Goal: Task Accomplishment & Management: Use online tool/utility

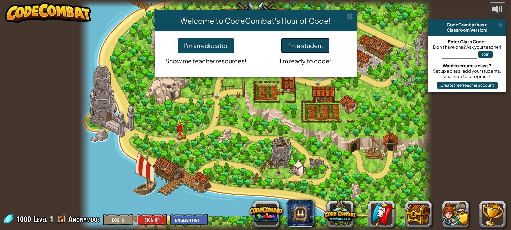
click at [320, 46] on button "I'm a student" at bounding box center [305, 45] width 49 height 15
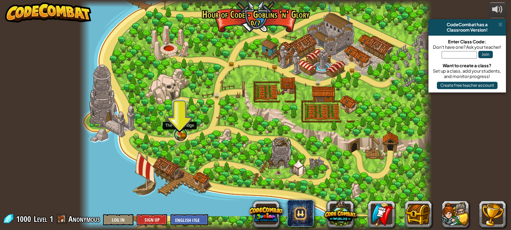
click at [181, 135] on link at bounding box center [180, 134] width 13 height 13
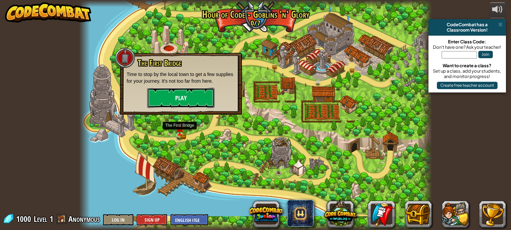
click at [176, 103] on button "Play" at bounding box center [180, 98] width 67 height 20
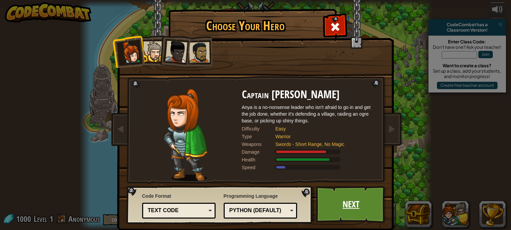
click at [364, 205] on link "Next" at bounding box center [351, 204] width 70 height 37
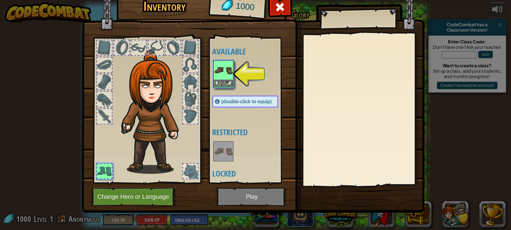
click at [231, 74] on img at bounding box center [223, 70] width 19 height 19
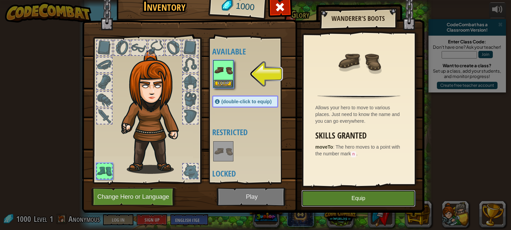
click at [380, 196] on button "Equip" at bounding box center [358, 198] width 114 height 17
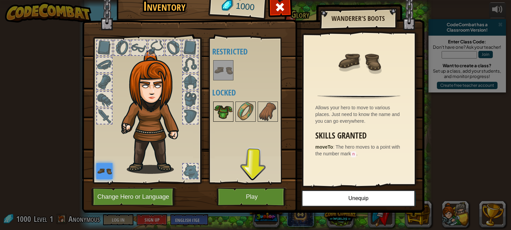
click at [220, 116] on img at bounding box center [223, 111] width 19 height 19
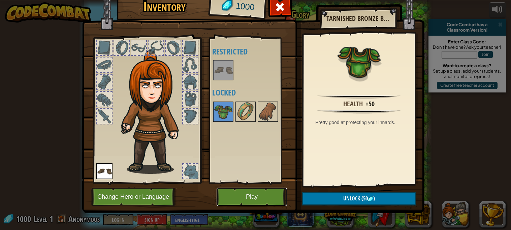
click at [266, 203] on button "Play" at bounding box center [252, 197] width 70 height 19
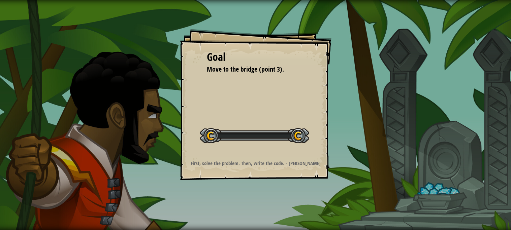
click at [265, 201] on div "Goal Move to the bridge (point 3). Start Level Error loading from server. Try r…" at bounding box center [255, 115] width 511 height 230
click at [264, 195] on div "Goal Move to the bridge (point 3). Start Level Error loading from server. Try r…" at bounding box center [255, 115] width 511 height 230
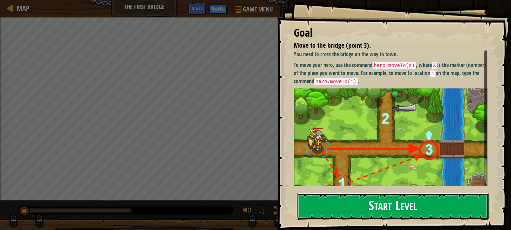
click at [357, 198] on button "Start Level" at bounding box center [393, 206] width 192 height 27
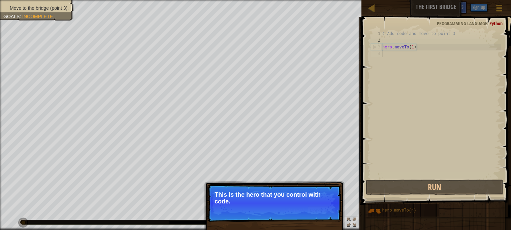
click at [237, 202] on p "This is the hero that you control with code." at bounding box center [275, 198] width 120 height 13
click at [316, 210] on button "Continue" at bounding box center [322, 210] width 28 height 9
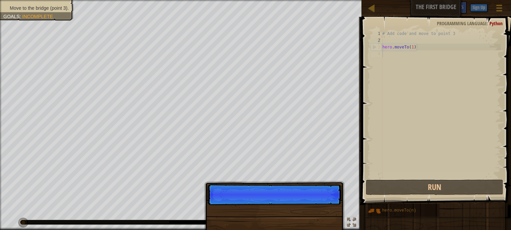
scroll to position [3, 0]
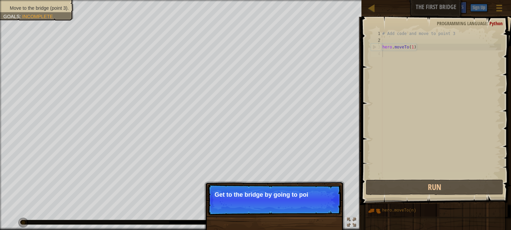
click at [316, 210] on p "Skip (esc) Continue Get to the bridge by going to poi" at bounding box center [274, 200] width 134 height 31
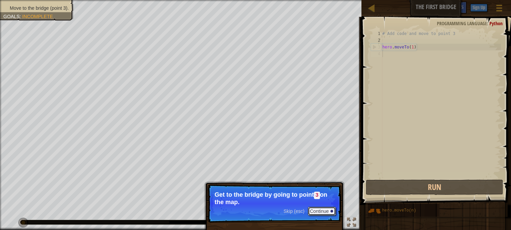
click at [316, 210] on button "Continue" at bounding box center [322, 211] width 28 height 9
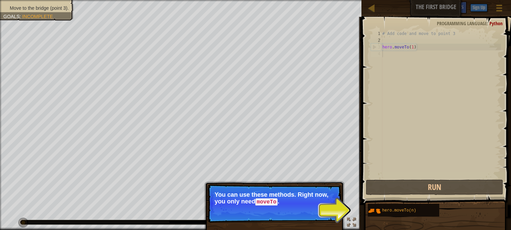
click at [431, 213] on div "hero.moveTo(n)" at bounding box center [408, 210] width 54 height 13
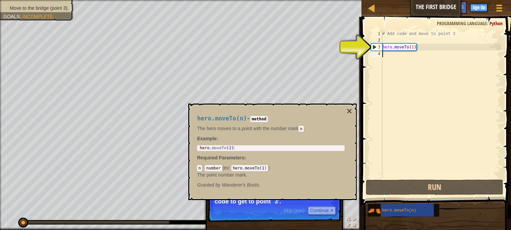
click at [403, 49] on div "# Add code and move to point 3 hero . moveTo ( 1 )" at bounding box center [441, 111] width 120 height 162
click at [416, 46] on div "# Add code and move to point 3 hero . moveTo ( 1 )" at bounding box center [441, 111] width 120 height 162
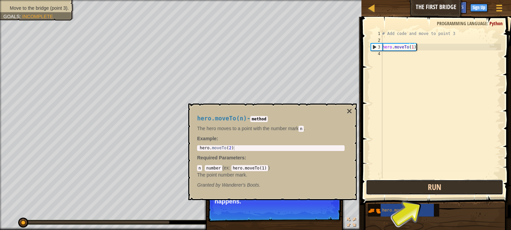
click at [441, 185] on button "Run" at bounding box center [434, 187] width 137 height 15
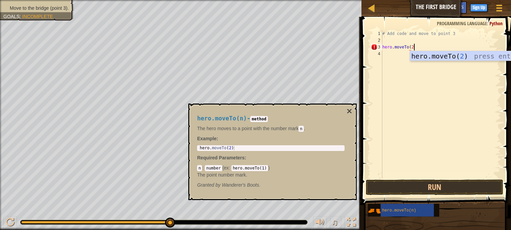
scroll to position [3, 2]
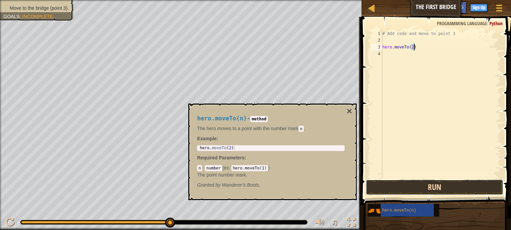
click at [468, 188] on button "Run" at bounding box center [434, 187] width 137 height 15
type textarea "hero.moveTo(3)"
click at [447, 187] on button "Run" at bounding box center [434, 187] width 137 height 15
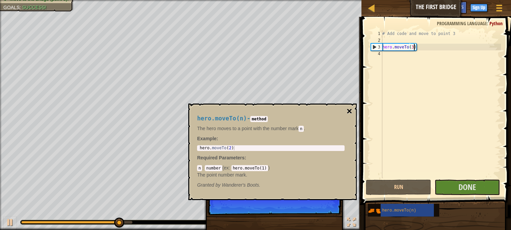
click at [350, 110] on button "×" at bounding box center [349, 111] width 5 height 9
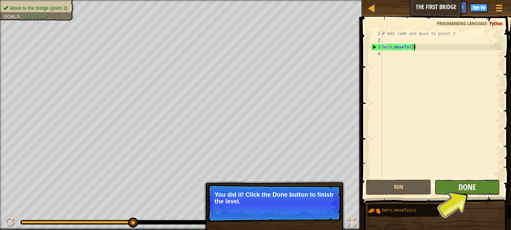
click at [471, 190] on span "Done" at bounding box center [467, 187] width 18 height 11
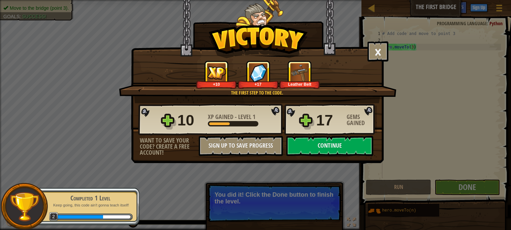
click at [454, 38] on div "× Those people are careless and forget that the Great Forest can be dangerous. …" at bounding box center [255, 115] width 511 height 230
click at [324, 156] on button "Continue" at bounding box center [329, 146] width 87 height 20
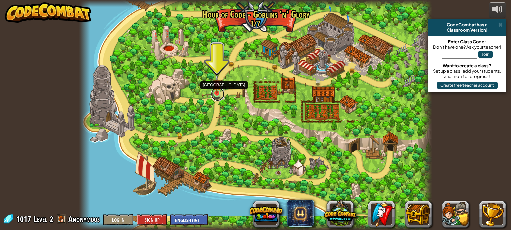
click at [220, 98] on link at bounding box center [217, 94] width 13 height 13
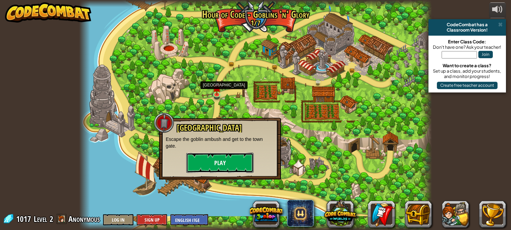
click at [243, 166] on button "Play" at bounding box center [219, 163] width 67 height 20
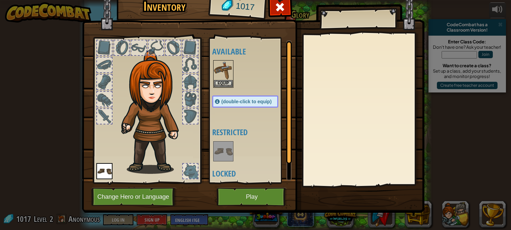
click at [228, 153] on img at bounding box center [223, 151] width 19 height 19
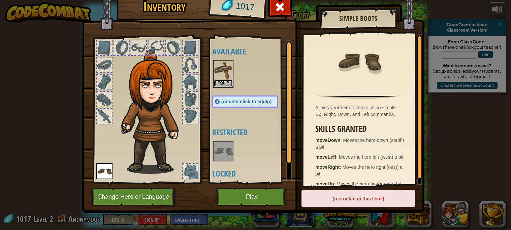
click at [220, 84] on button "Equip" at bounding box center [223, 83] width 19 height 7
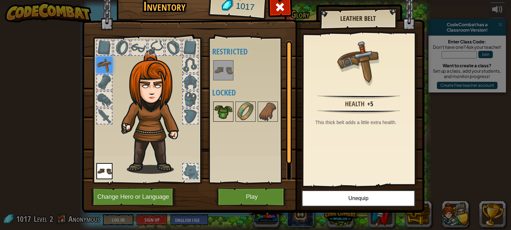
click at [228, 112] on img at bounding box center [223, 111] width 19 height 19
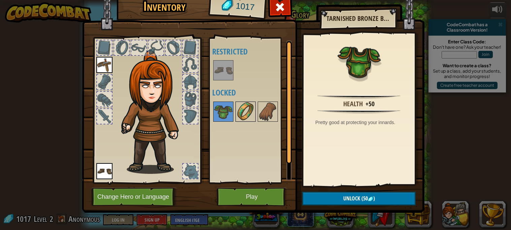
click at [240, 115] on img at bounding box center [245, 111] width 19 height 19
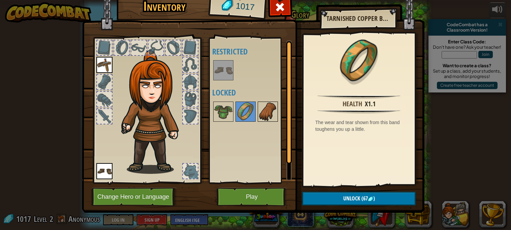
click at [270, 116] on img at bounding box center [267, 111] width 19 height 19
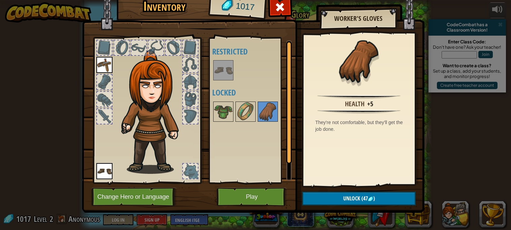
click at [106, 45] on div at bounding box center [104, 47] width 15 height 15
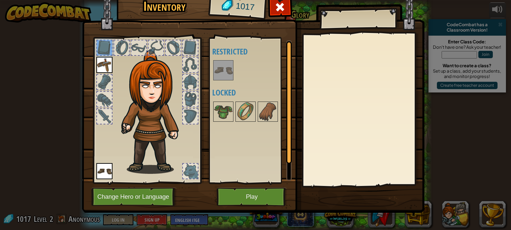
click at [135, 51] on div at bounding box center [138, 47] width 15 height 15
click at [107, 115] on div at bounding box center [104, 116] width 15 height 15
click at [244, 197] on button "Play" at bounding box center [252, 197] width 70 height 19
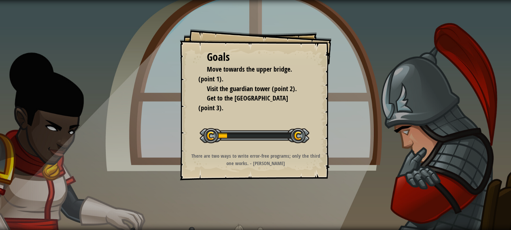
click at [240, 186] on div "Goals Move towards the upper bridge. (point 1). Visit the [GEOGRAPHIC_DATA] (po…" at bounding box center [255, 115] width 511 height 230
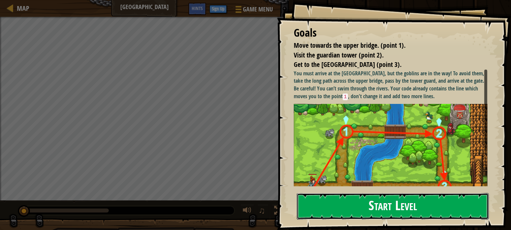
click at [357, 208] on button "Start Level" at bounding box center [393, 206] width 192 height 27
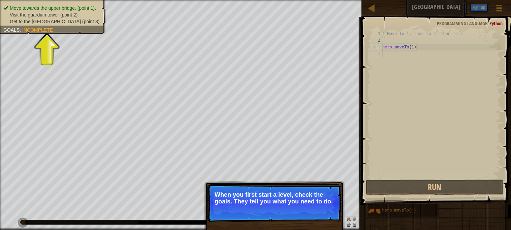
click at [274, 194] on p "When you first start a level, check the goals. They tell you what you need to d…" at bounding box center [275, 198] width 120 height 13
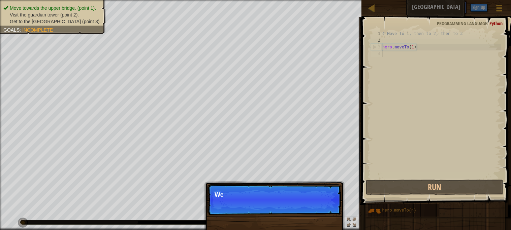
click at [323, 207] on p "Skip (esc) Continue We" at bounding box center [274, 200] width 134 height 31
click at [320, 200] on p "Skip (esc) Continue We need to avoid the goblins'" at bounding box center [274, 200] width 134 height 31
click at [320, 200] on button "Continue" at bounding box center [322, 204] width 28 height 9
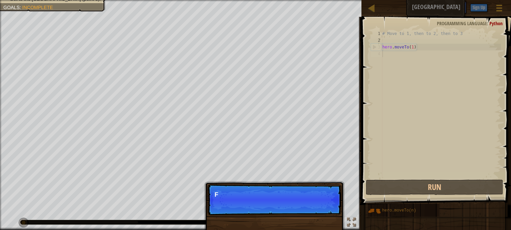
click at [320, 200] on p "Skip (esc) Continue F" at bounding box center [274, 200] width 134 height 31
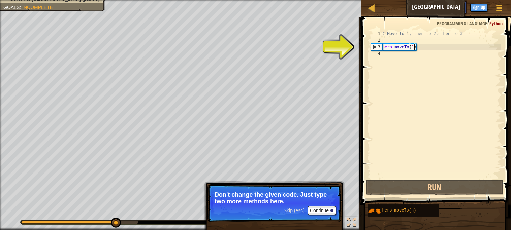
click at [413, 47] on div "# Move to 1, then to 2, then to 3 hero . moveTo ( 1 )" at bounding box center [441, 111] width 120 height 162
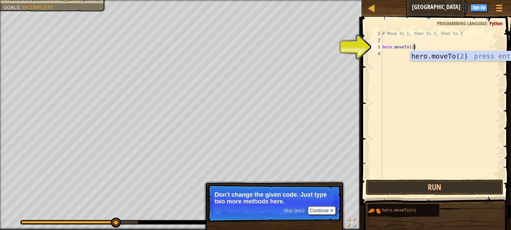
scroll to position [3, 2]
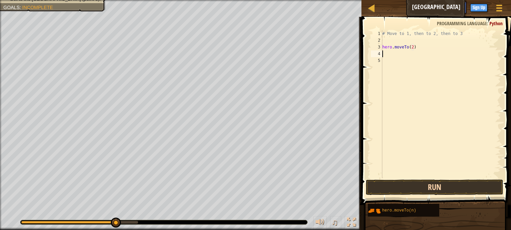
type textarea "hero.moveTo(2)"
click at [466, 183] on button "Run" at bounding box center [434, 187] width 137 height 15
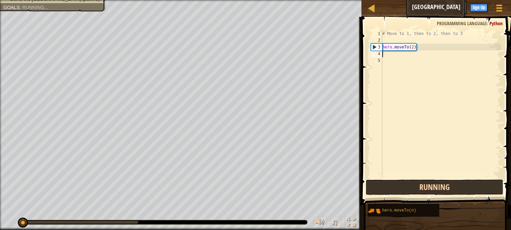
scroll to position [3, 0]
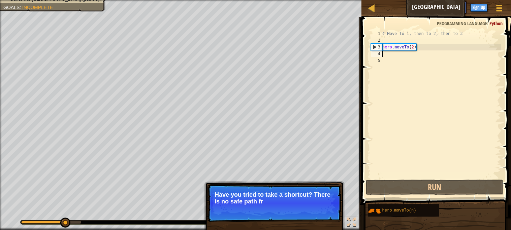
click at [295, 214] on p "Skip (esc) Continue Have you tried to take a shortcut? There is no safe path fr" at bounding box center [274, 204] width 134 height 38
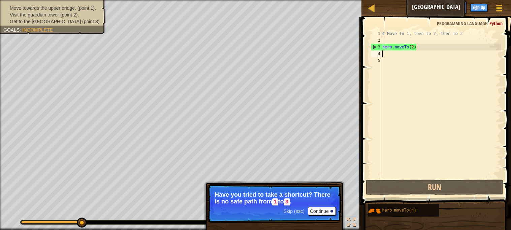
click at [418, 47] on div "# Move to 1, then to 2, then to 3 hero . moveTo ( 2 )" at bounding box center [441, 111] width 120 height 162
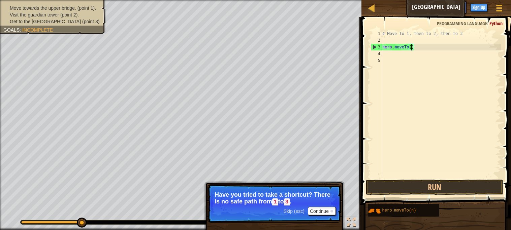
type textarea "hero.moveTo(1)"
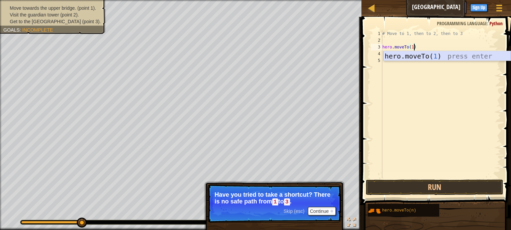
click at [387, 52] on div "hero.moveTo( 1 ) press enter" at bounding box center [446, 66] width 127 height 30
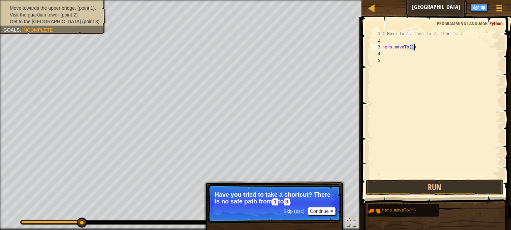
click at [387, 53] on div "# Move to 1, then to 2, then to 3 hero . moveTo ( 1 )" at bounding box center [441, 111] width 120 height 162
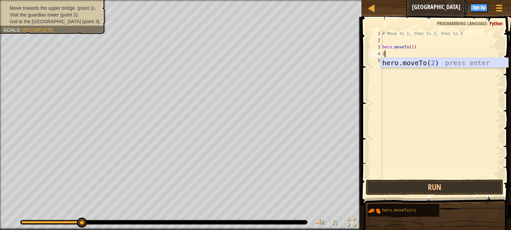
click at [388, 61] on div "hero.moveTo( 2 ) press enter" at bounding box center [444, 73] width 127 height 30
type textarea "hero.moveTo(2)"
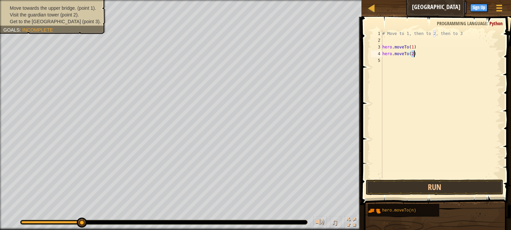
click at [388, 61] on div "# Move to 1, then to 2, then to 3 hero . moveTo ( 1 ) hero . moveTo ( 2 )" at bounding box center [441, 111] width 120 height 162
type textarea "3"
click at [414, 155] on div "# Move to 1, then to 2, then to 3 hero . moveTo ( 1 ) hero . moveTo ( 2 ) 3" at bounding box center [441, 111] width 120 height 162
click at [442, 188] on button "Run" at bounding box center [434, 187] width 137 height 15
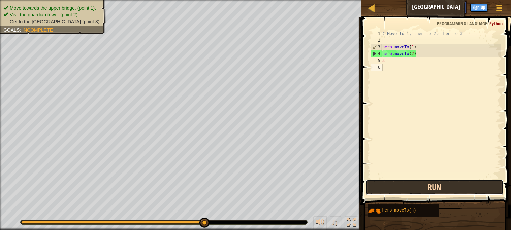
click at [445, 187] on button "Run" at bounding box center [434, 187] width 137 height 15
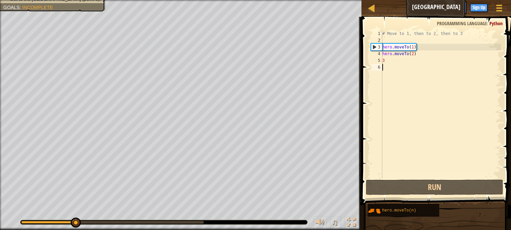
click at [389, 62] on div "# Move to 1, then to 2, then to 3 hero . moveTo ( 1 ) hero . moveTo ( 2 ) 3" at bounding box center [441, 111] width 120 height 162
type textarea "3"
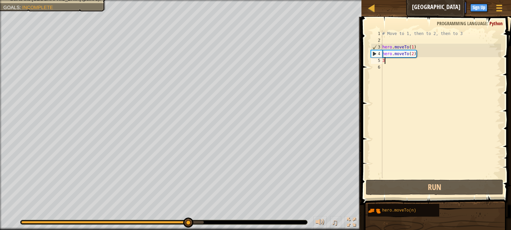
click at [361, 96] on span at bounding box center [436, 101] width 155 height 208
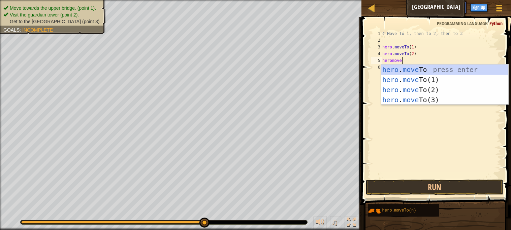
scroll to position [3, 1]
click at [435, 101] on div "hero . moveTo press enter hero . moveTo (1) press enter hero . moveTo (2) press…" at bounding box center [444, 95] width 127 height 61
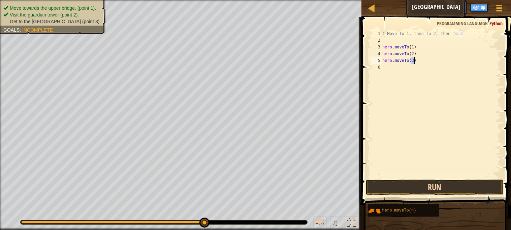
type textarea "hero.moveTo(3)"
click at [448, 187] on button "Run" at bounding box center [434, 187] width 137 height 15
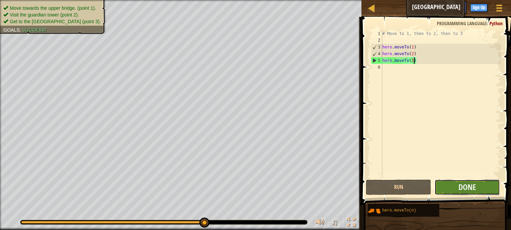
click at [445, 192] on button "Done" at bounding box center [466, 187] width 65 height 15
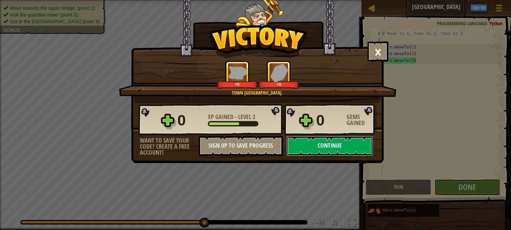
click at [347, 156] on button "Continue" at bounding box center [329, 146] width 87 height 20
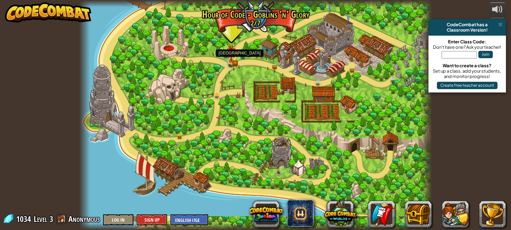
click at [228, 60] on img at bounding box center [231, 52] width 8 height 19
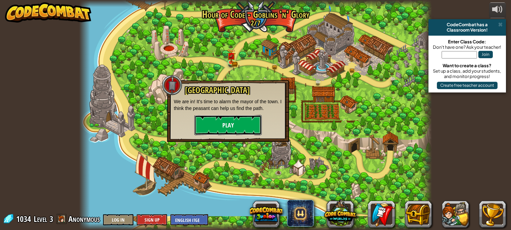
click at [234, 121] on button "Play" at bounding box center [227, 125] width 67 height 20
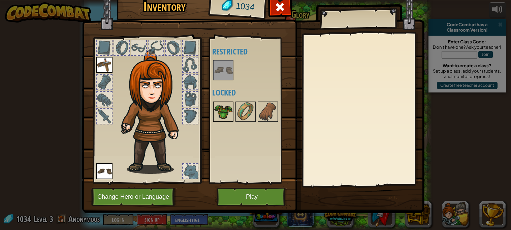
click at [228, 107] on img at bounding box center [223, 111] width 19 height 19
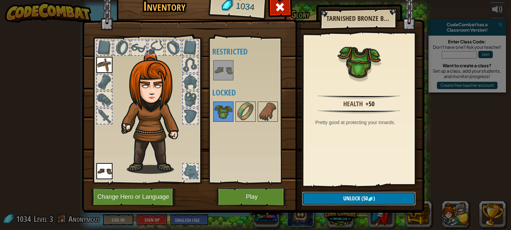
click at [399, 202] on button "Unlock (50 )" at bounding box center [359, 199] width 114 height 14
click at [399, 202] on button "Confirm" at bounding box center [359, 199] width 114 height 14
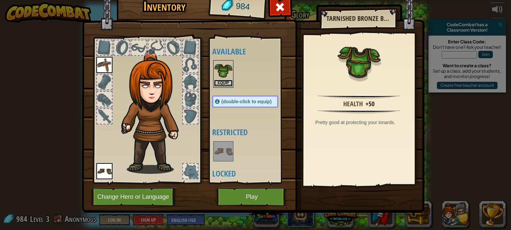
click at [226, 84] on button "Equip" at bounding box center [223, 83] width 19 height 7
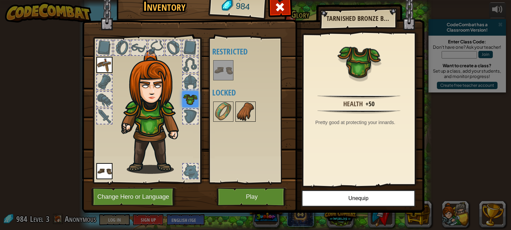
click at [248, 114] on img at bounding box center [245, 111] width 19 height 19
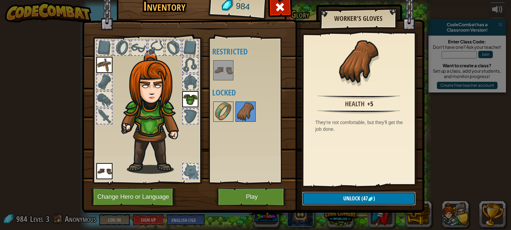
click at [350, 199] on span "Unlock" at bounding box center [351, 198] width 17 height 7
click at [350, 200] on button "Confirm" at bounding box center [359, 199] width 114 height 14
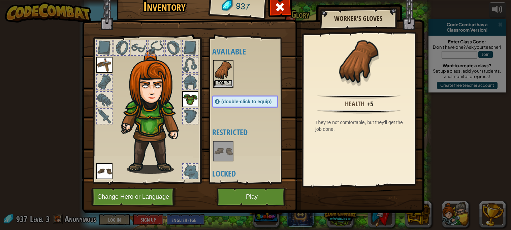
click at [218, 84] on button "Equip" at bounding box center [223, 83] width 19 height 7
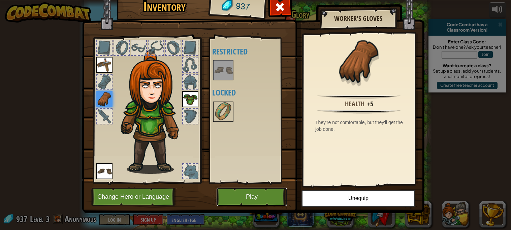
click at [268, 196] on button "Play" at bounding box center [252, 197] width 70 height 19
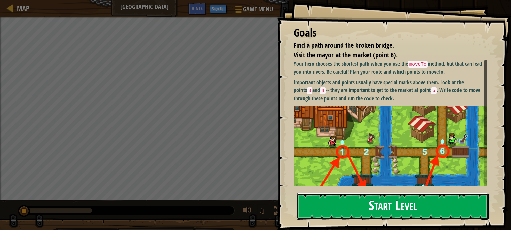
click at [363, 196] on button "Start Level" at bounding box center [393, 206] width 192 height 27
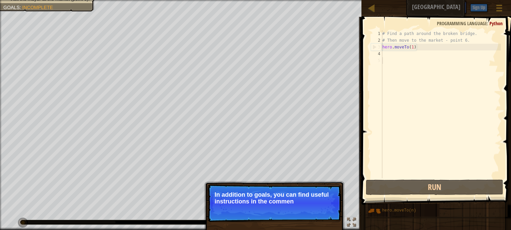
click at [392, 55] on div "# Find a path around the broken bridge. # Then move to the market - point 6. he…" at bounding box center [441, 111] width 120 height 162
click at [388, 56] on div "# Find a path around the broken bridge. # Then move to the market - point 6. he…" at bounding box center [441, 111] width 120 height 162
click at [386, 53] on div "# Find a path around the broken bridge. # Then move to the market - point 6. he…" at bounding box center [441, 111] width 120 height 162
click at [386, 61] on div "# Find a path around the broken bridge. # Then move to the market - point 6. he…" at bounding box center [441, 111] width 120 height 162
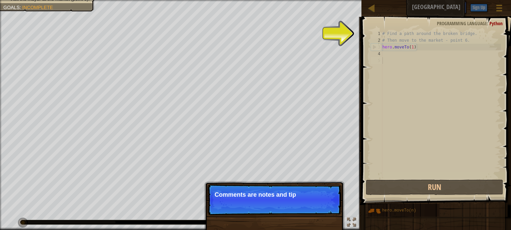
click at [310, 195] on p "Comments are notes and tip" at bounding box center [275, 195] width 120 height 7
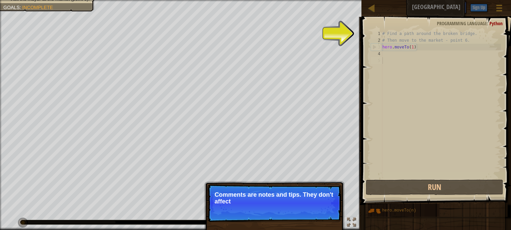
click at [313, 196] on p "Comments are notes and tips. They don't affect" at bounding box center [275, 198] width 120 height 13
click at [313, 196] on p "Comments are notes and tips. They don't affect your hero but" at bounding box center [275, 198] width 120 height 13
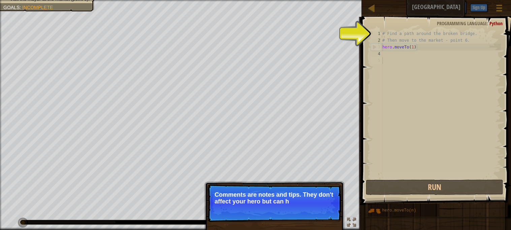
click at [313, 196] on p "Comments are notes and tips. They don't affect your hero but can h" at bounding box center [275, 198] width 120 height 13
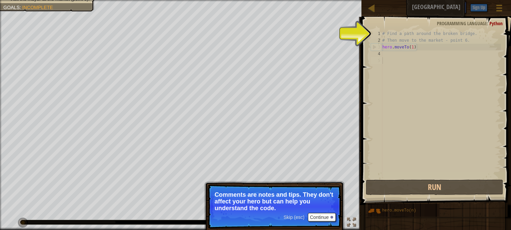
click at [311, 204] on p "Comments are notes and tips. They don't affect your hero but can help you under…" at bounding box center [275, 202] width 120 height 20
